Goal: Task Accomplishment & Management: Use online tool/utility

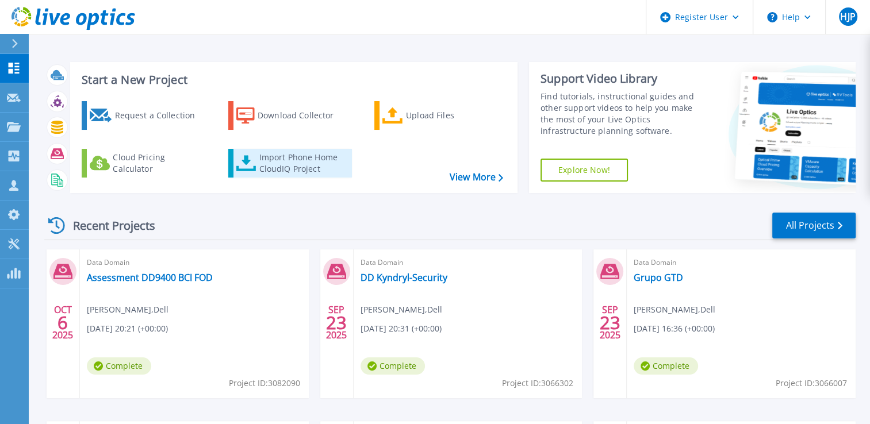
click at [315, 169] on div "Import Phone Home CloudIQ Project" at bounding box center [304, 163] width 90 height 23
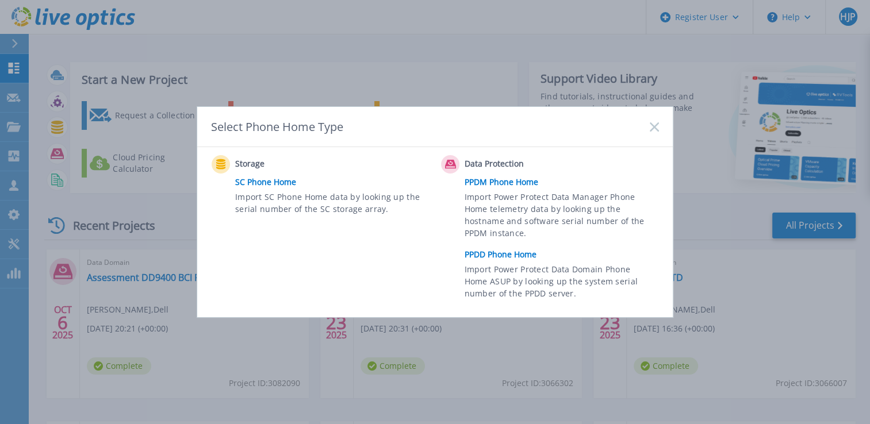
click at [519, 270] on span "Import Power Protect Data Domain Phone Home ASUP by looking up the system seria…" at bounding box center [561, 283] width 192 height 40
click at [514, 248] on link "PPDD Phone Home" at bounding box center [565, 254] width 200 height 17
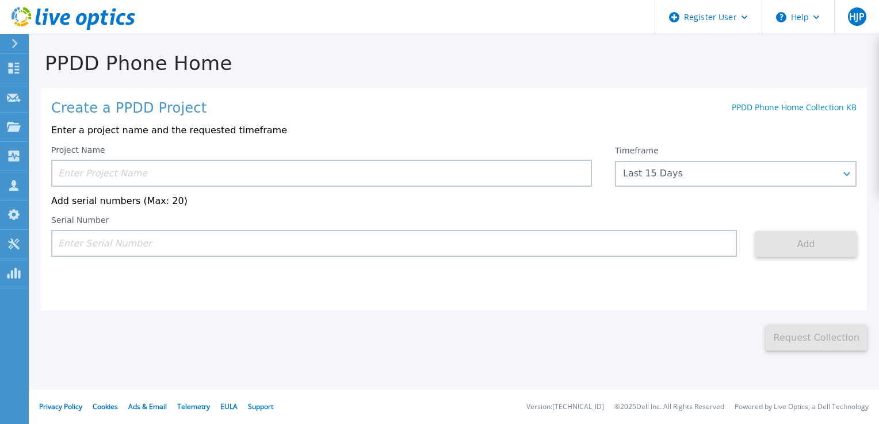
click at [205, 173] on input at bounding box center [321, 173] width 541 height 27
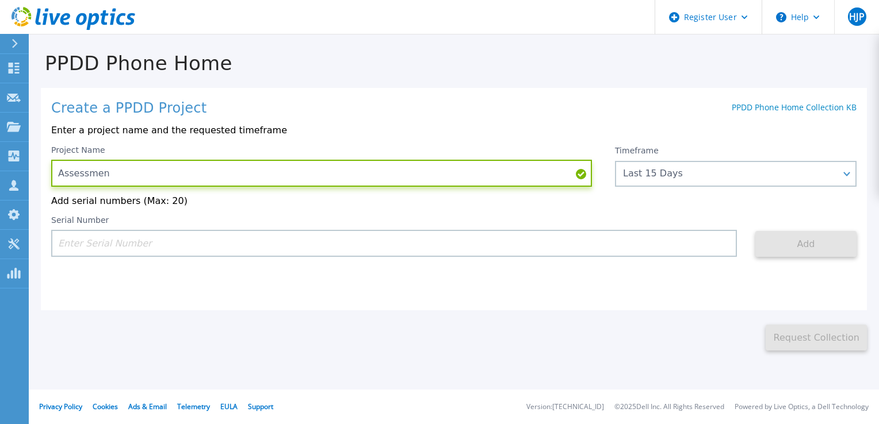
type input "Assessment"
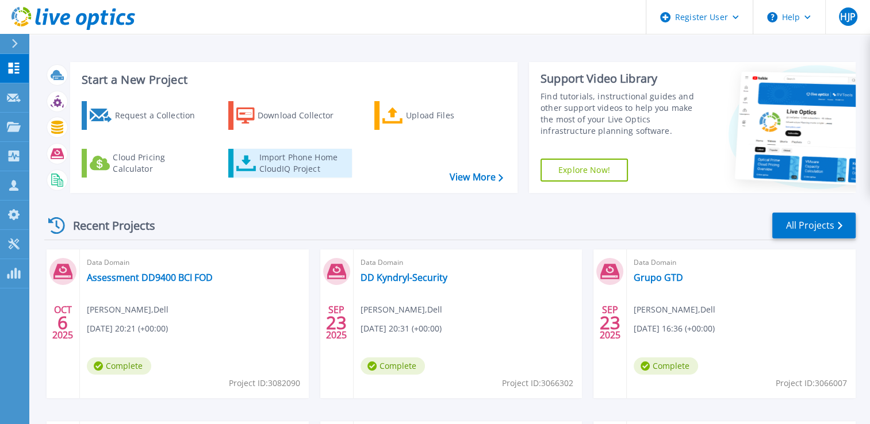
click at [292, 162] on div "Import Phone Home CloudIQ Project" at bounding box center [304, 163] width 90 height 23
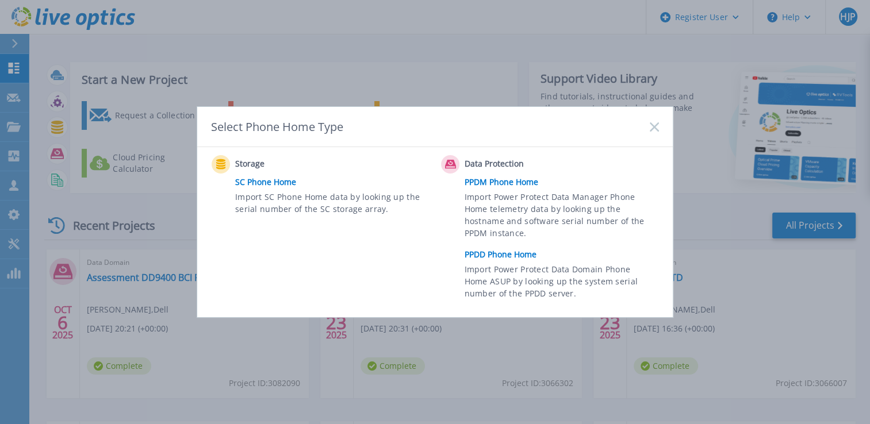
click at [531, 258] on link "PPDD Phone Home" at bounding box center [565, 254] width 200 height 17
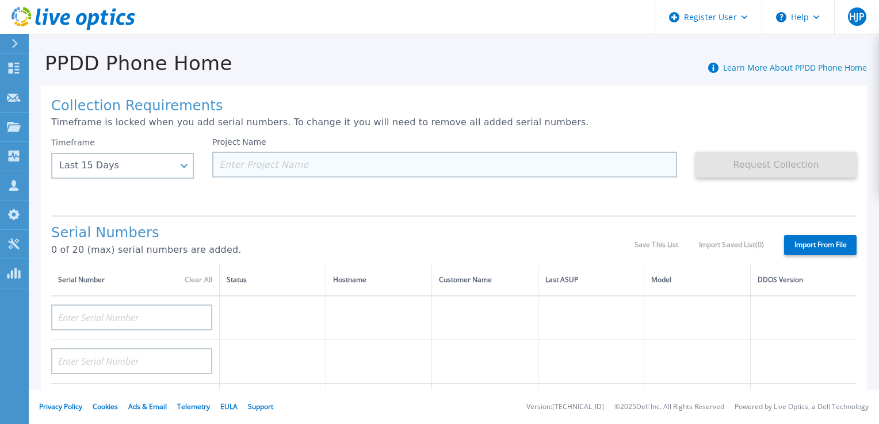
click at [264, 171] on input at bounding box center [444, 165] width 465 height 26
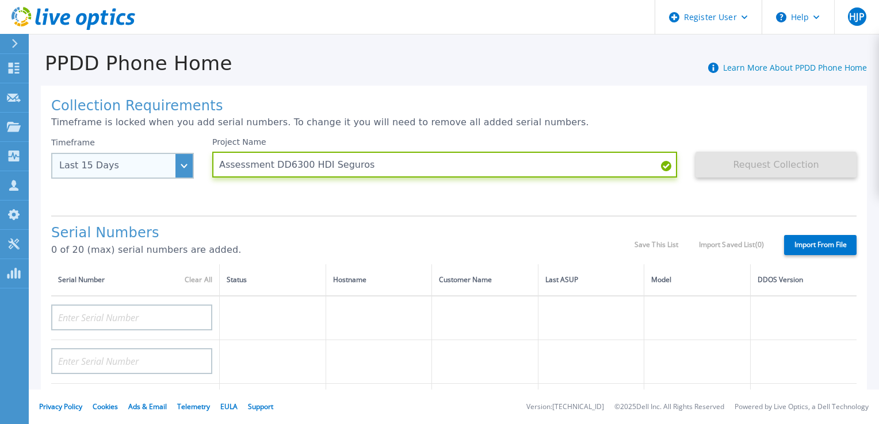
type input "Assessment DD6300 HDI Seguros"
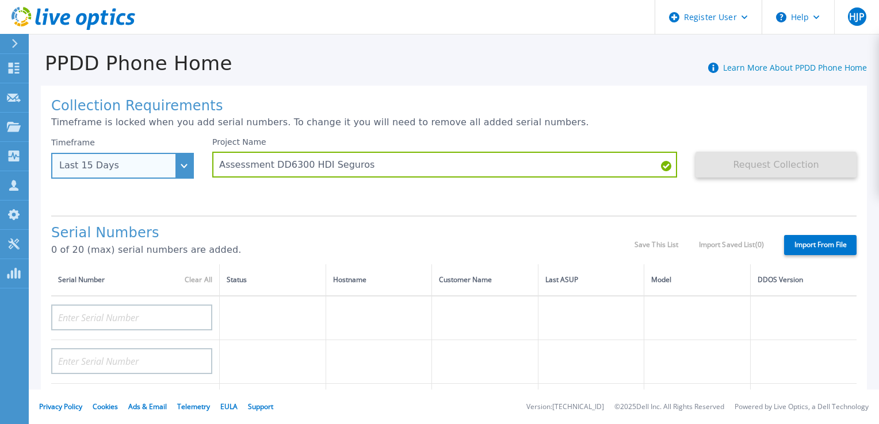
click at [177, 175] on div "Last 15 Days" at bounding box center [122, 166] width 143 height 26
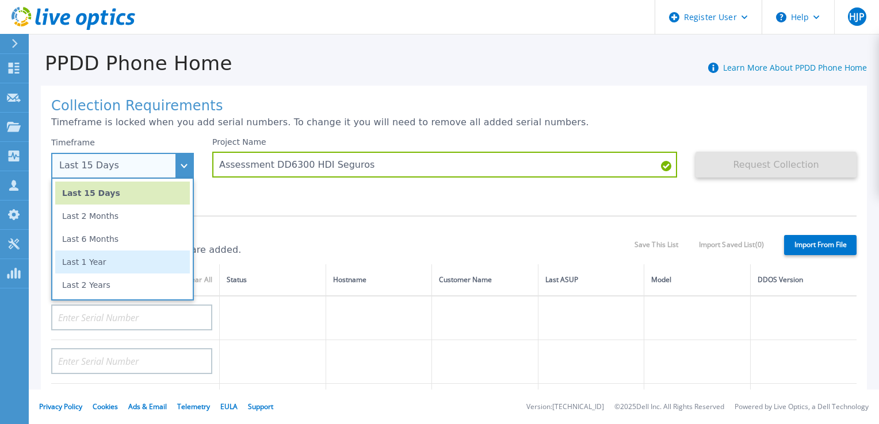
click at [120, 263] on li "Last 1 Year" at bounding box center [122, 262] width 135 height 23
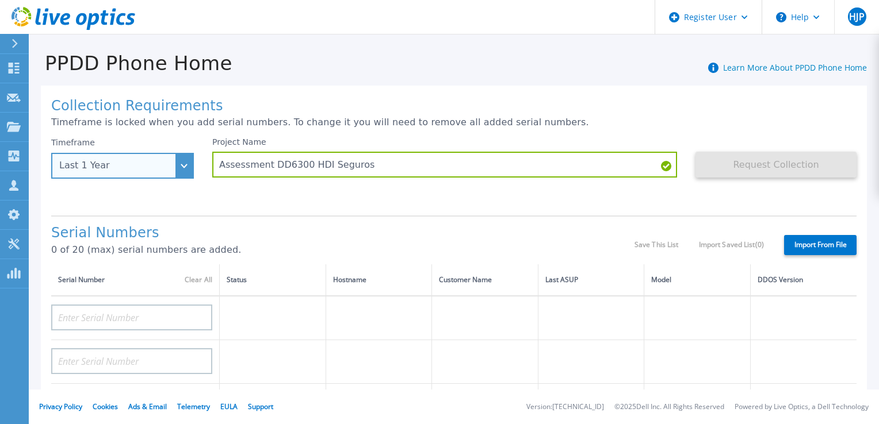
click at [187, 170] on div "Last 1 Year" at bounding box center [122, 166] width 143 height 26
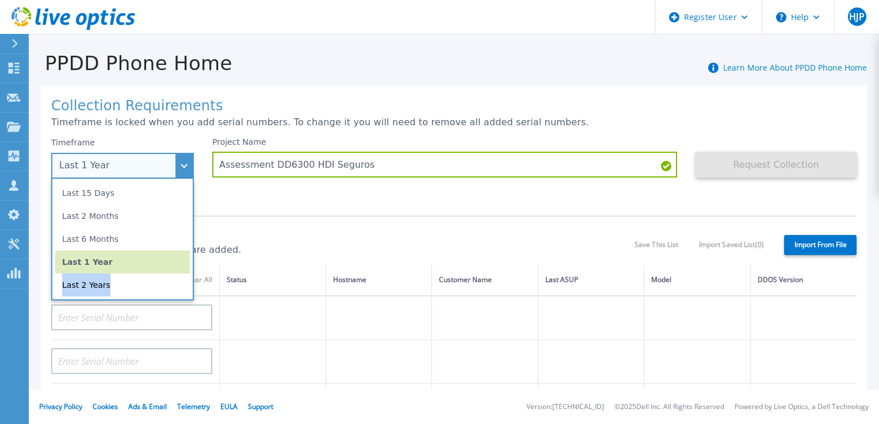
drag, startPoint x: 117, startPoint y: 275, endPoint x: 120, endPoint y: 256, distance: 18.5
click at [120, 256] on ul "Last 15 Days Last 2 Months Last 6 Months Last 1 Year Last 2 Years" at bounding box center [122, 240] width 143 height 122
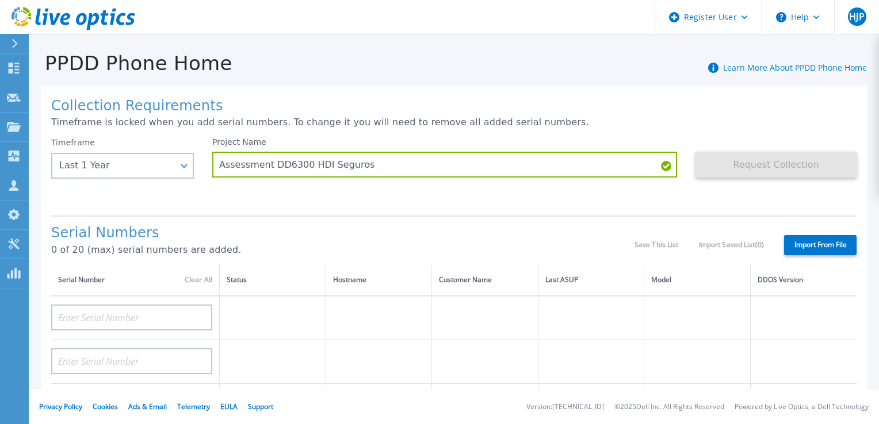
click at [120, 256] on div "Serial Numbers 0 of 20 (max) serial numbers are added." at bounding box center [342, 244] width 583 height 39
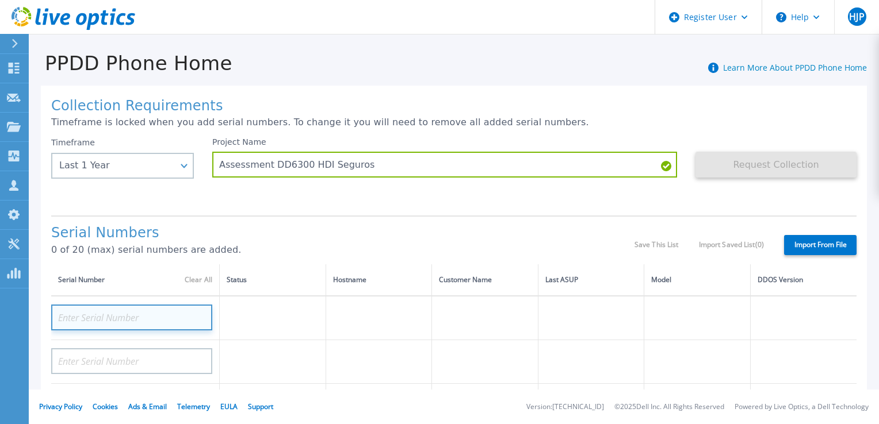
click at [120, 309] on input at bounding box center [131, 318] width 161 height 26
type input "CKM00171202572"
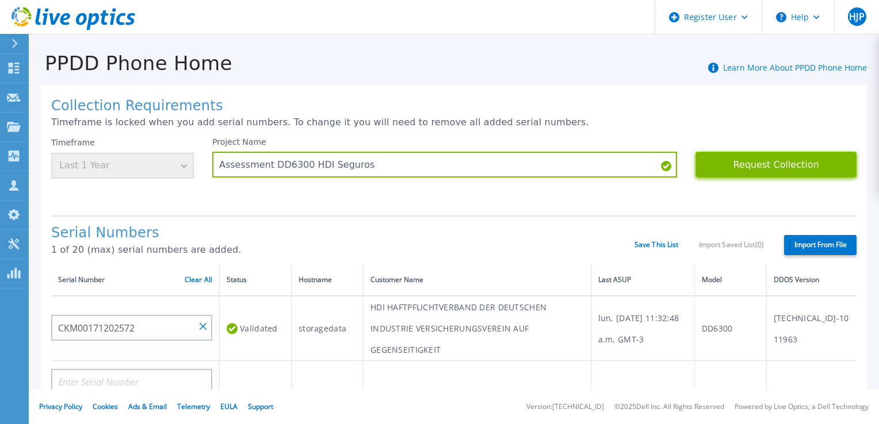
click at [730, 174] on button "Request Collection" at bounding box center [775, 165] width 161 height 26
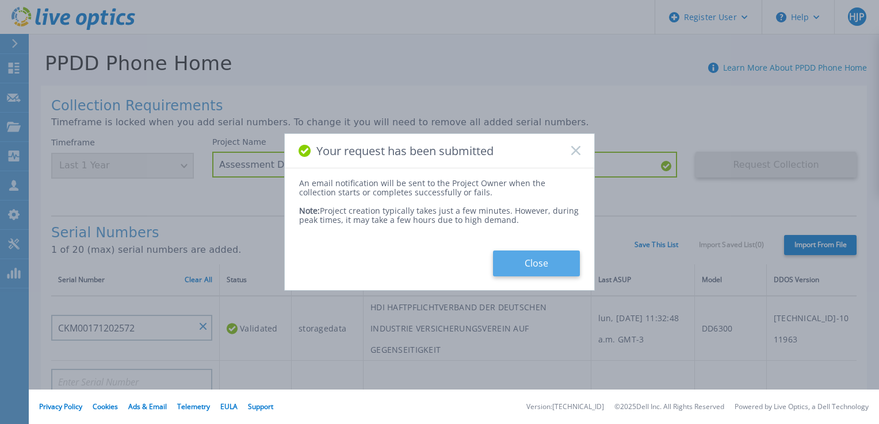
click at [527, 266] on button "Close" at bounding box center [536, 264] width 87 height 26
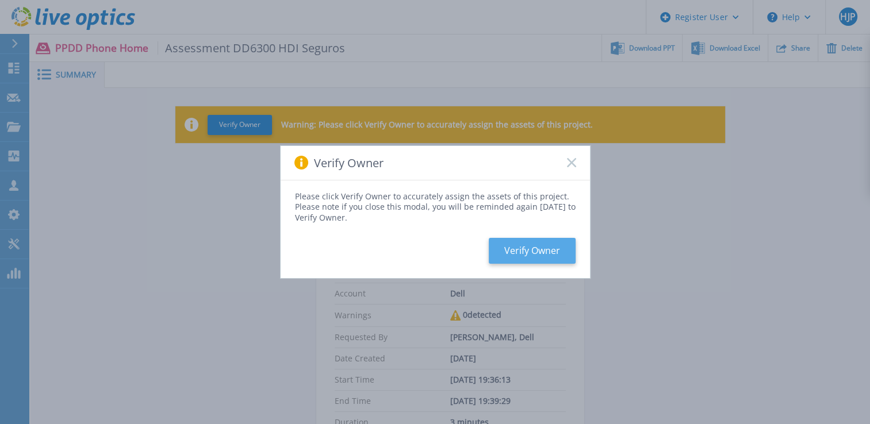
click at [553, 254] on button "Verify Owner" at bounding box center [532, 251] width 87 height 26
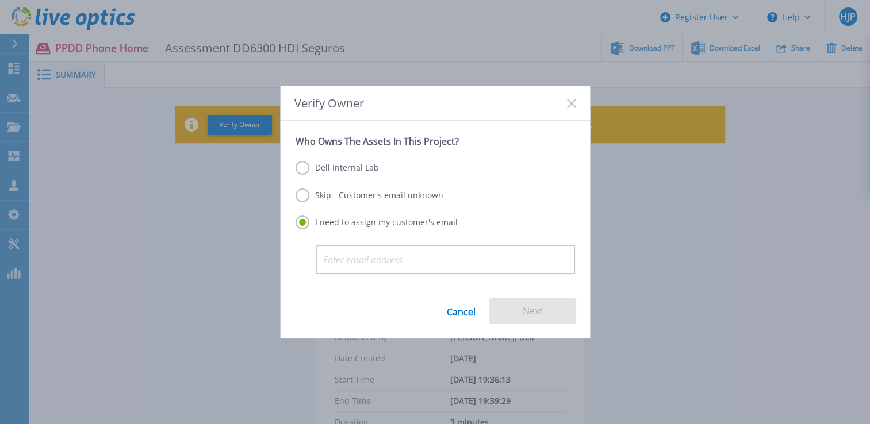
click at [354, 173] on label "Dell Internal Lab" at bounding box center [337, 168] width 83 height 14
click at [0, 0] on input "Dell Internal Lab" at bounding box center [0, 0] width 0 height 0
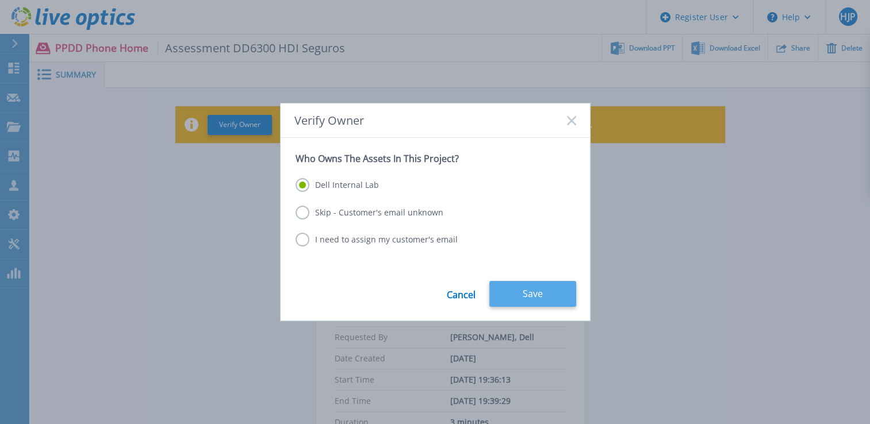
click at [507, 303] on button "Save" at bounding box center [532, 294] width 87 height 26
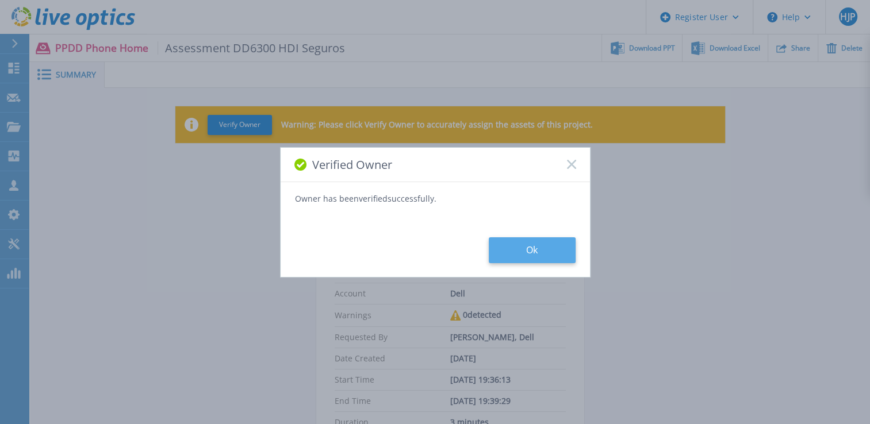
click at [519, 249] on button "Ok" at bounding box center [532, 251] width 87 height 26
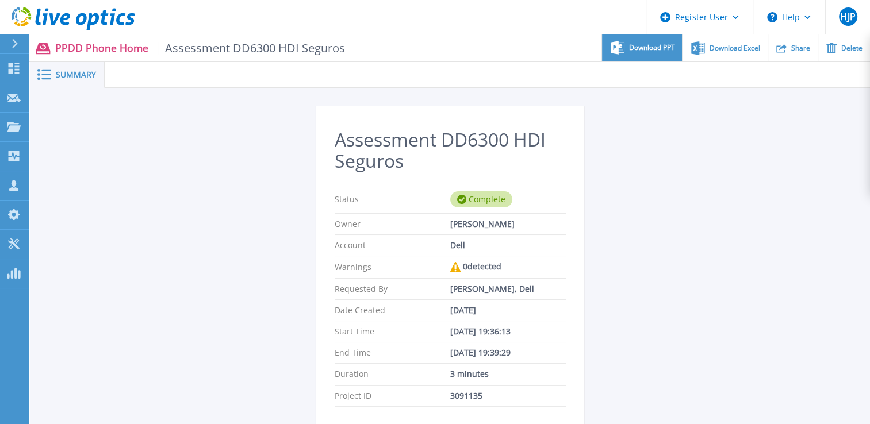
click at [657, 48] on span "Download PPT" at bounding box center [652, 47] width 46 height 7
